Goal: Transaction & Acquisition: Download file/media

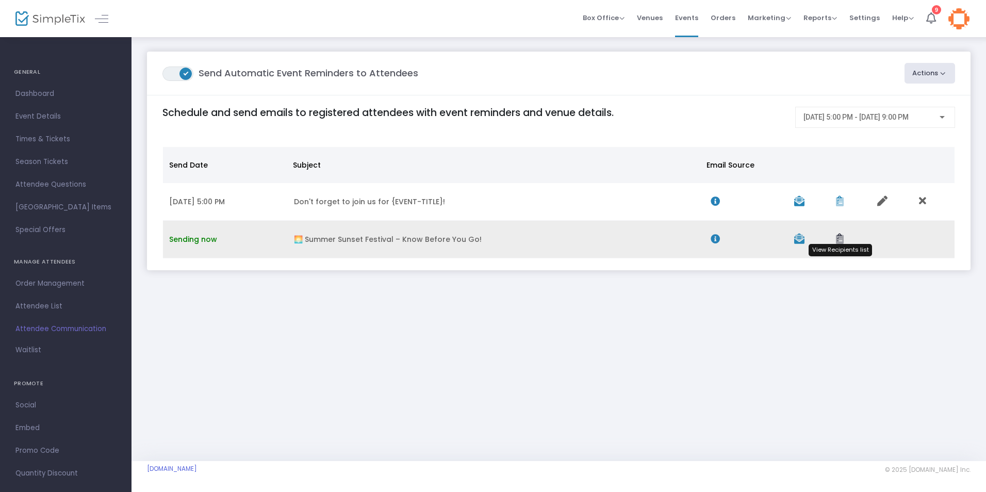
click at [842, 240] on icon "Data table" at bounding box center [840, 239] width 8 height 10
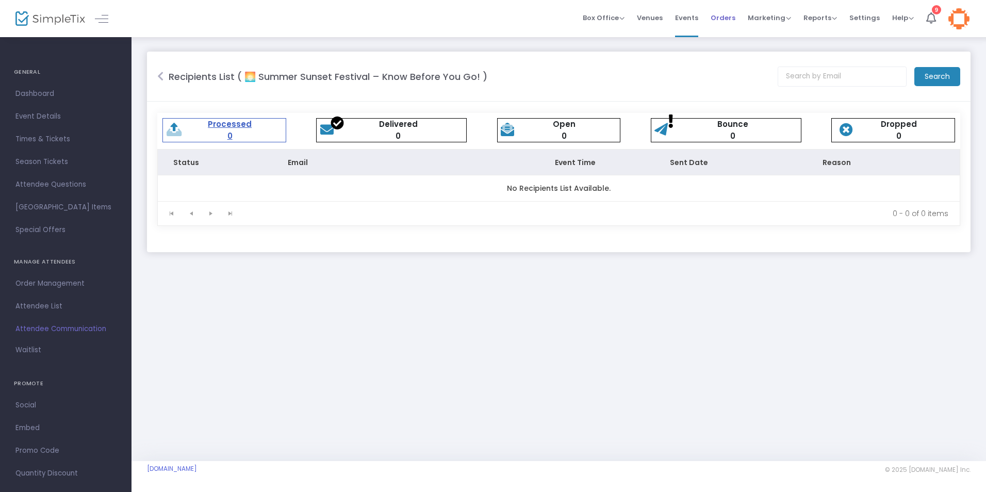
click at [721, 21] on span "Orders" at bounding box center [723, 18] width 25 height 26
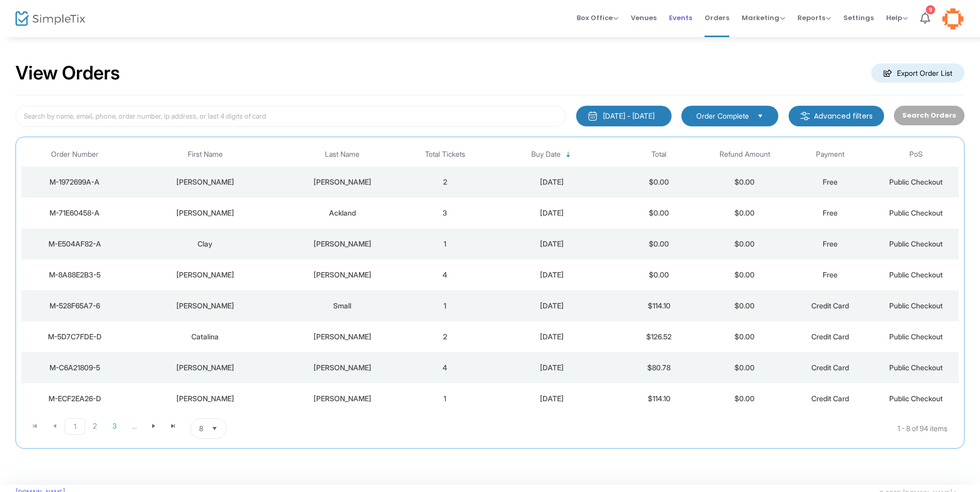
click at [683, 20] on span "Events" at bounding box center [680, 18] width 23 height 26
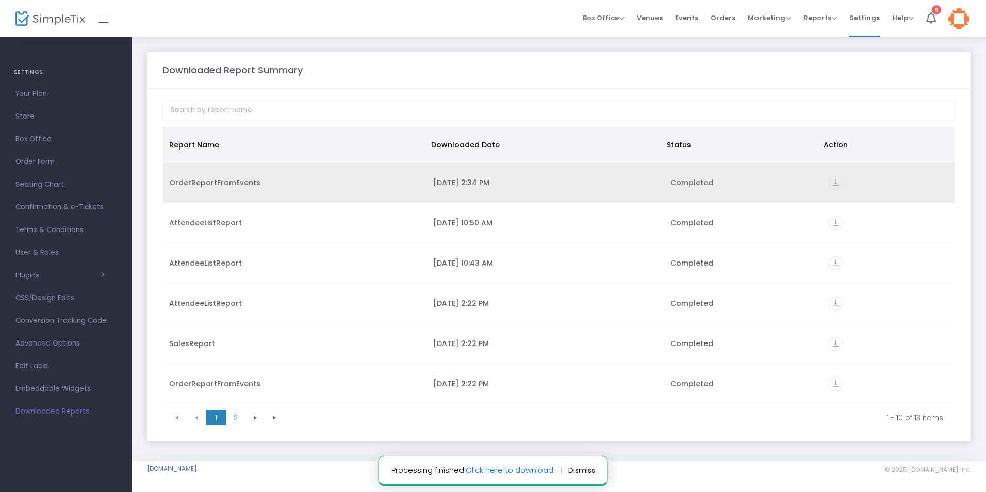
click at [625, 185] on div "[DATE] 2:34 PM" at bounding box center [545, 182] width 225 height 10
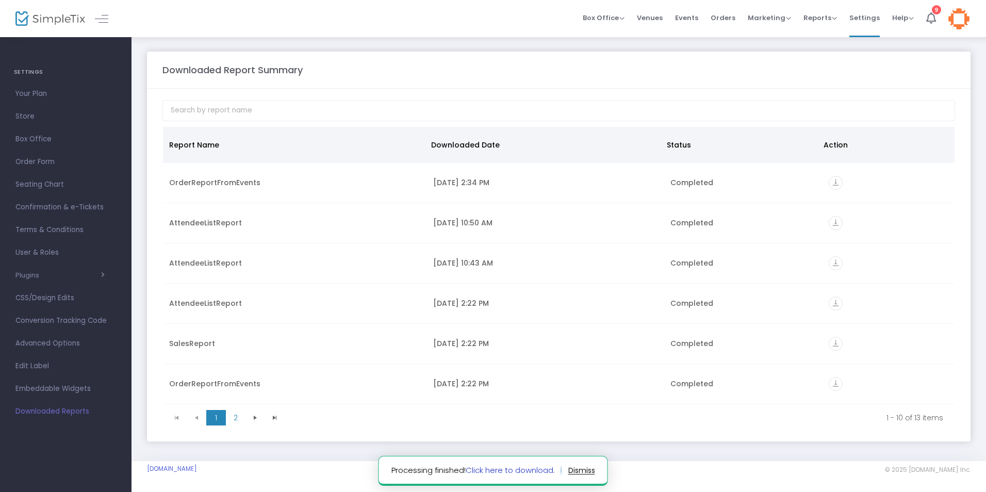
click at [489, 466] on link "Click here to download." at bounding box center [510, 470] width 89 height 11
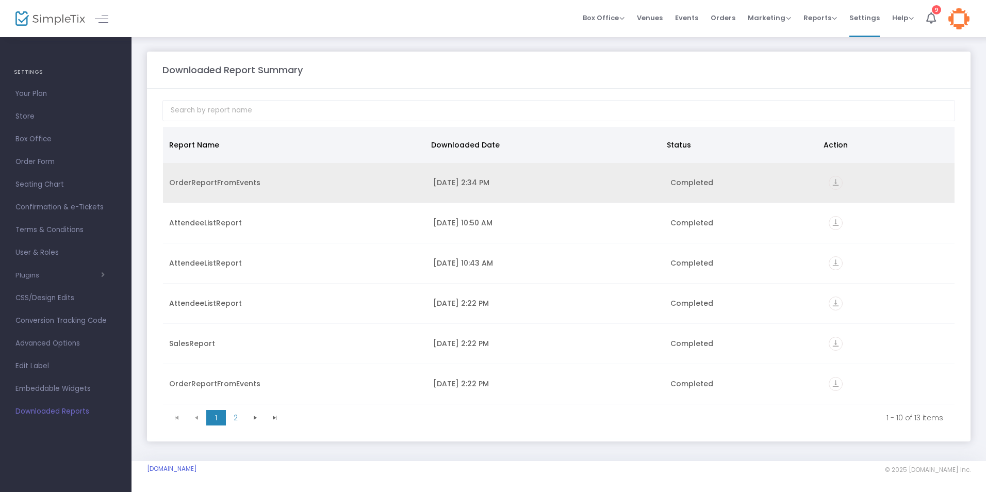
click at [835, 180] on icon "vertical_align_bottom" at bounding box center [836, 183] width 14 height 14
click at [831, 184] on icon "vertical_align_bottom" at bounding box center [836, 183] width 14 height 14
